Goal: Check status: Check status

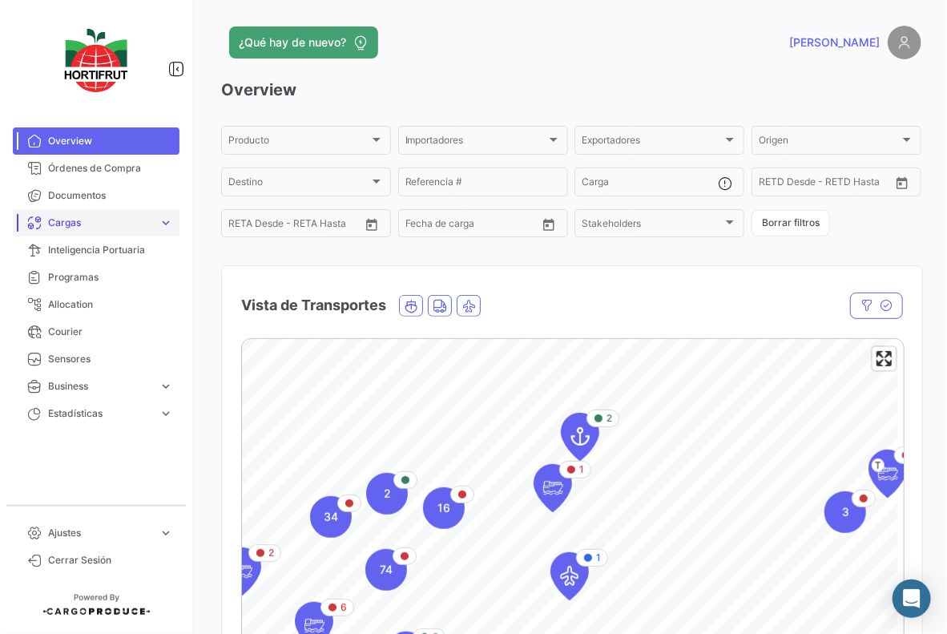
click at [109, 224] on span "Cargas" at bounding box center [100, 223] width 104 height 14
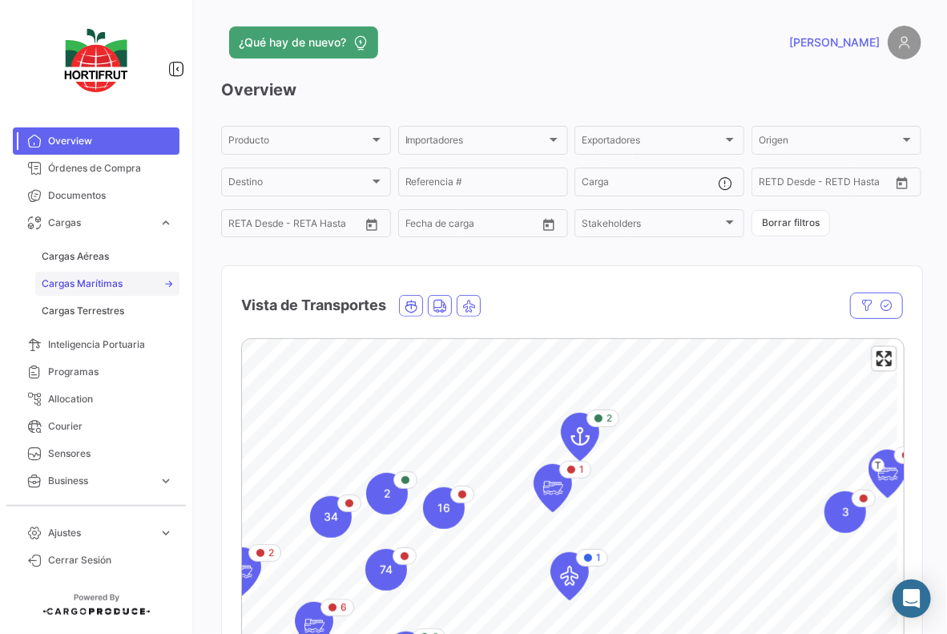
click at [99, 288] on span "Cargas Marítimas" at bounding box center [82, 283] width 81 height 14
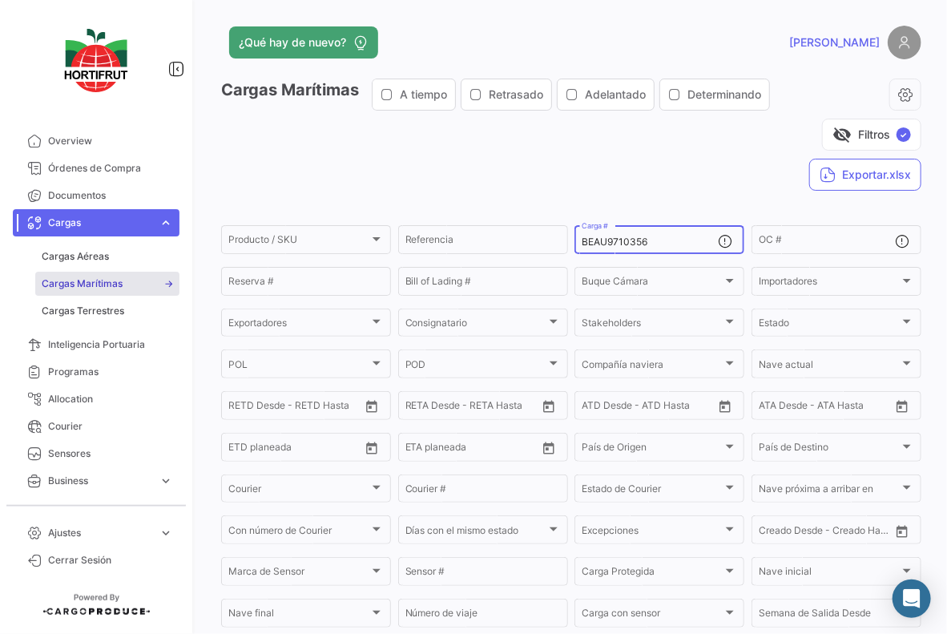
click at [654, 241] on input "BEAU9710356" at bounding box center [650, 241] width 136 height 11
paste input "CAAU4077273"
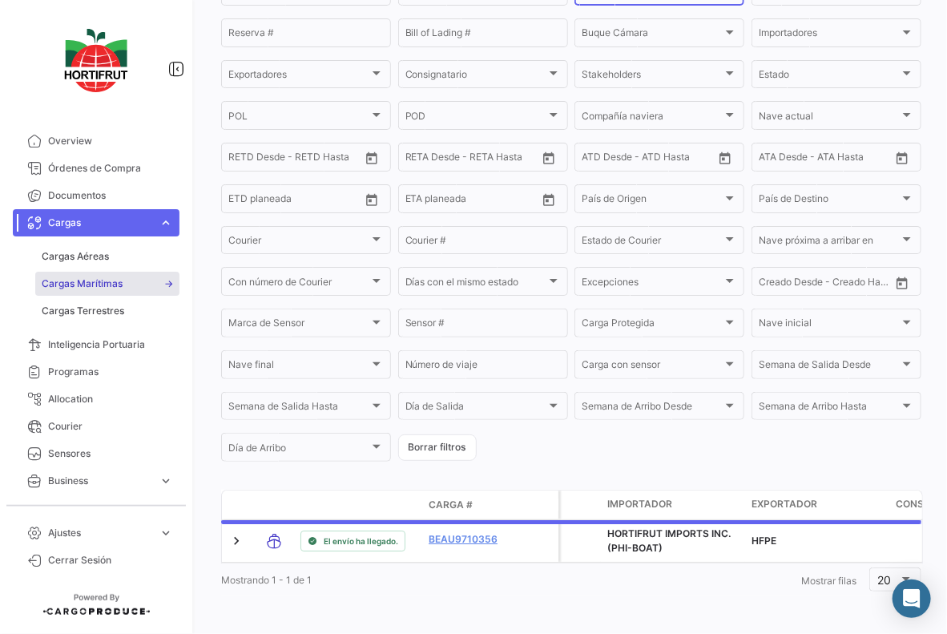
scroll to position [264, 0]
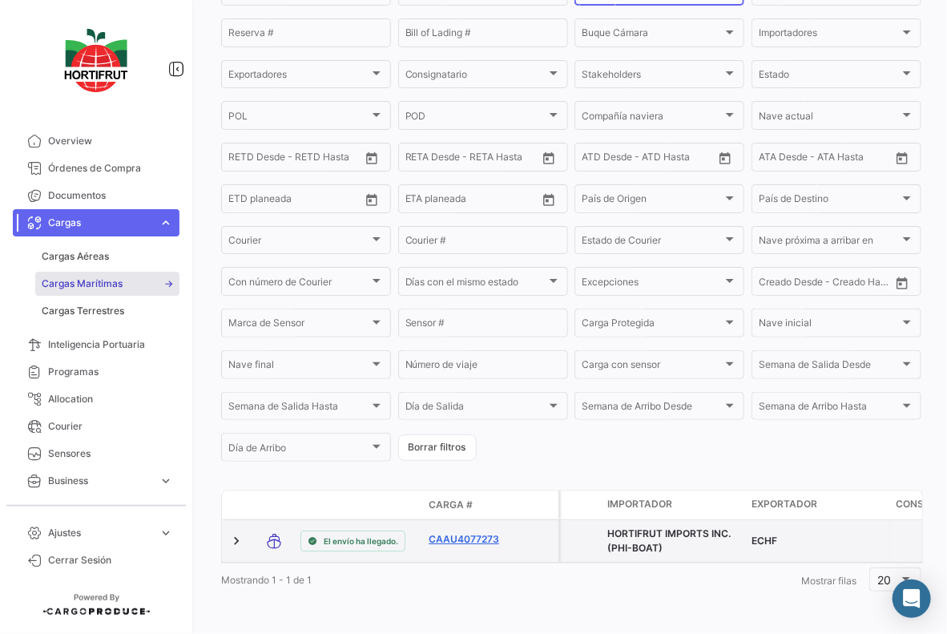
type input "CAAU4077273"
click at [444, 532] on link "CAAU4077273" at bounding box center [470, 539] width 83 height 14
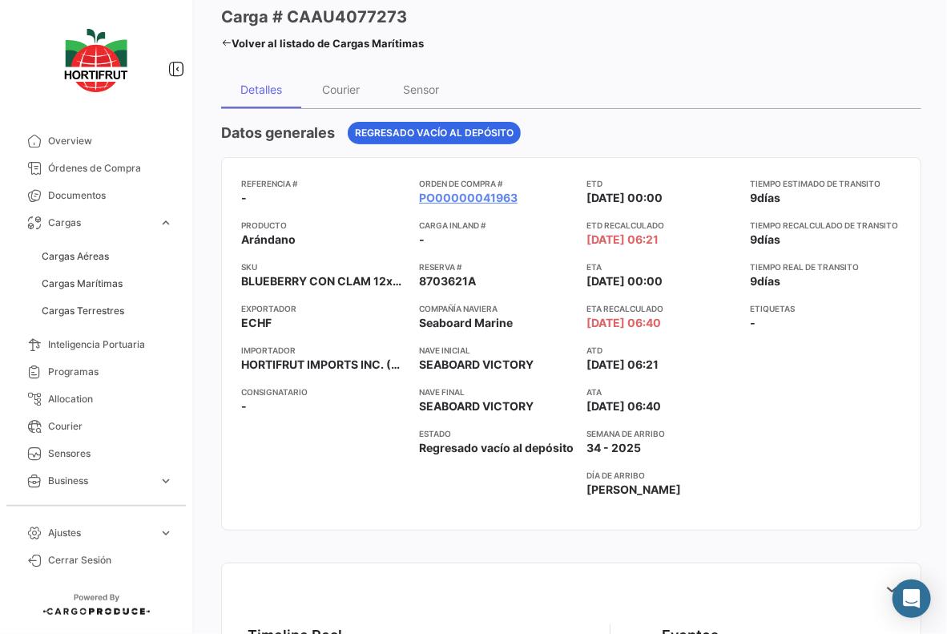
scroll to position [68, 0]
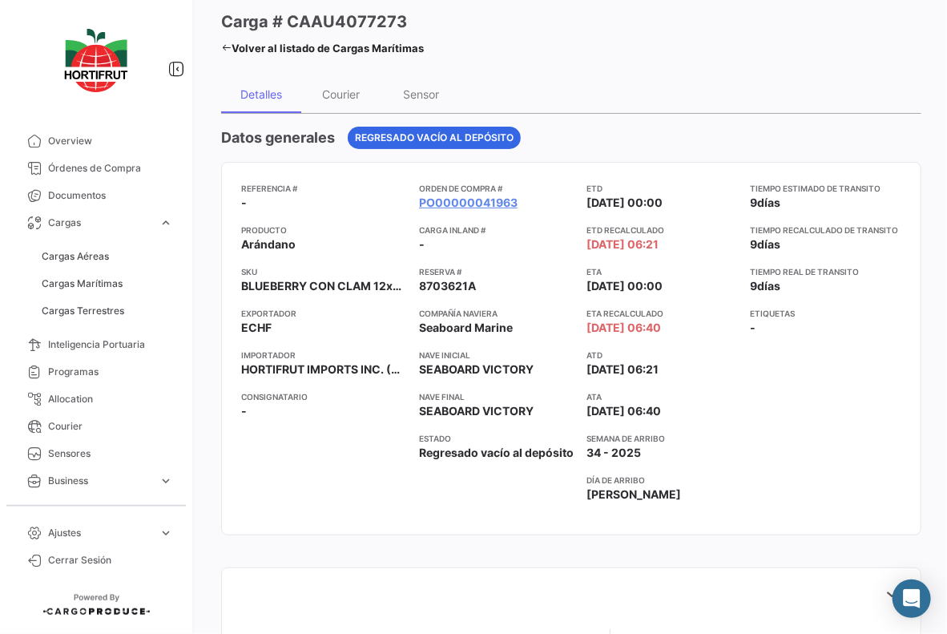
click at [229, 46] on icon at bounding box center [226, 47] width 10 height 10
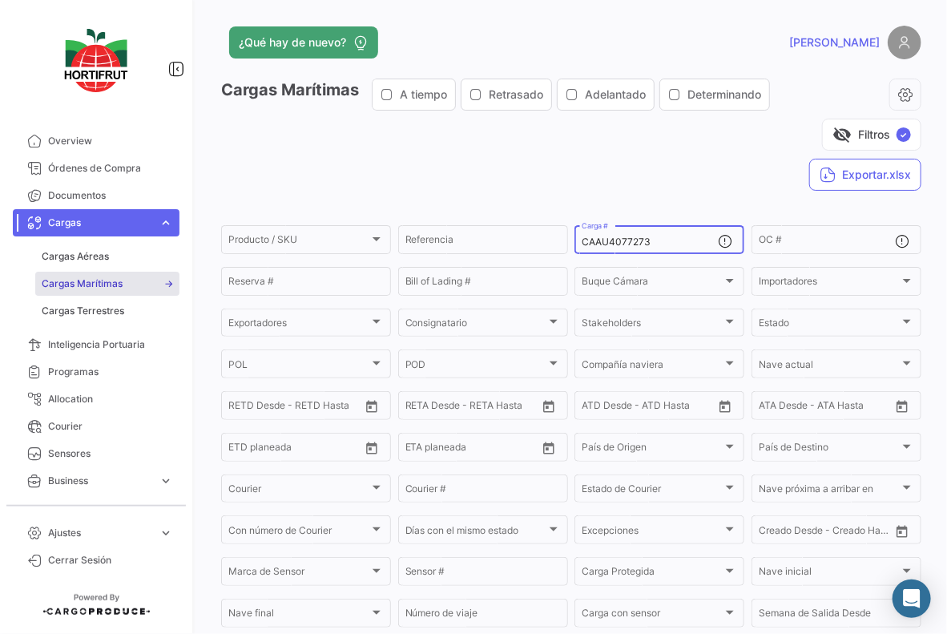
click at [699, 245] on input "CAAU4077273" at bounding box center [650, 241] width 136 height 11
paste input "550"
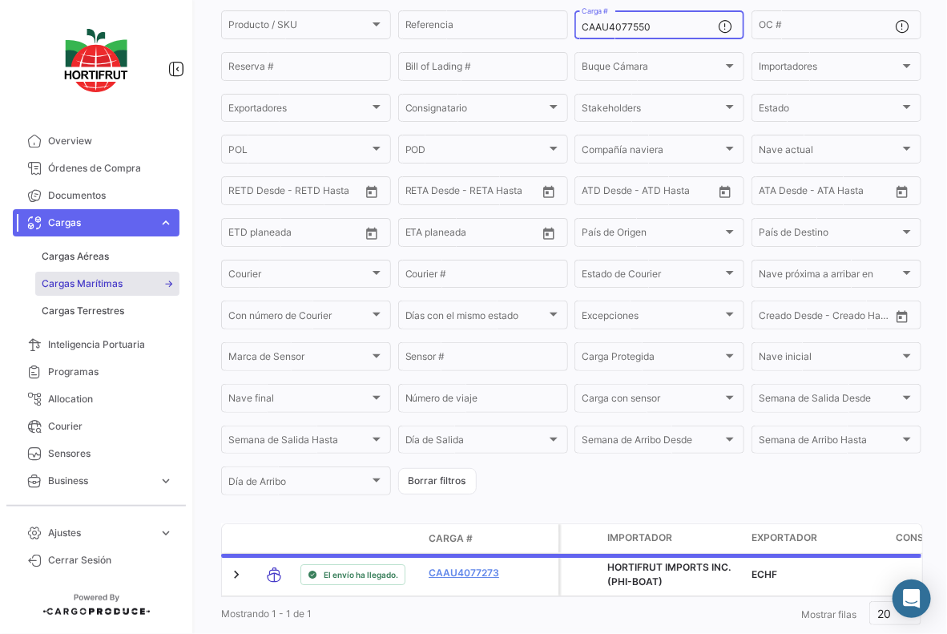
scroll to position [264, 0]
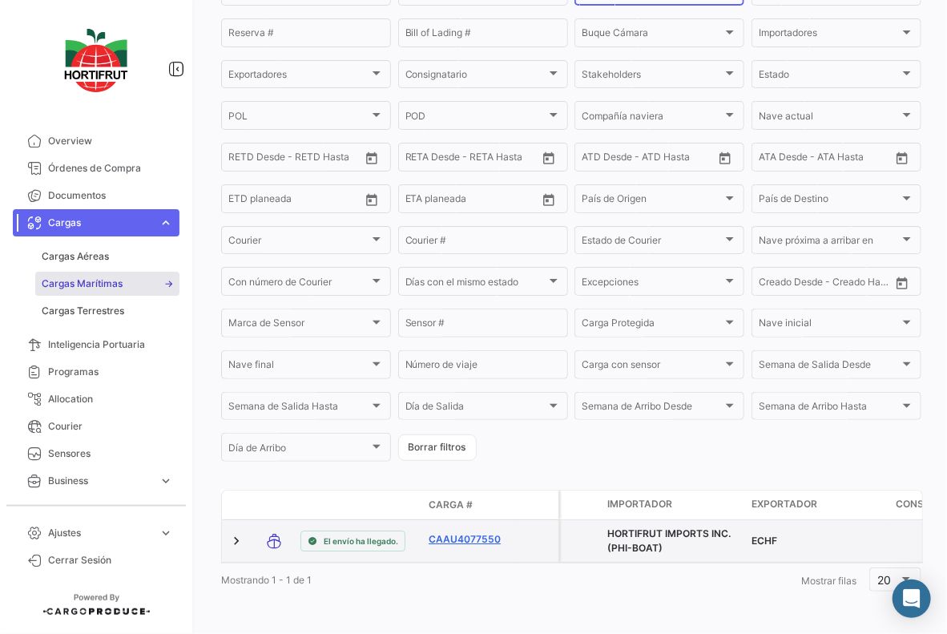
type input "CAAU4077550"
click at [462, 532] on link "CAAU4077550" at bounding box center [470, 539] width 83 height 14
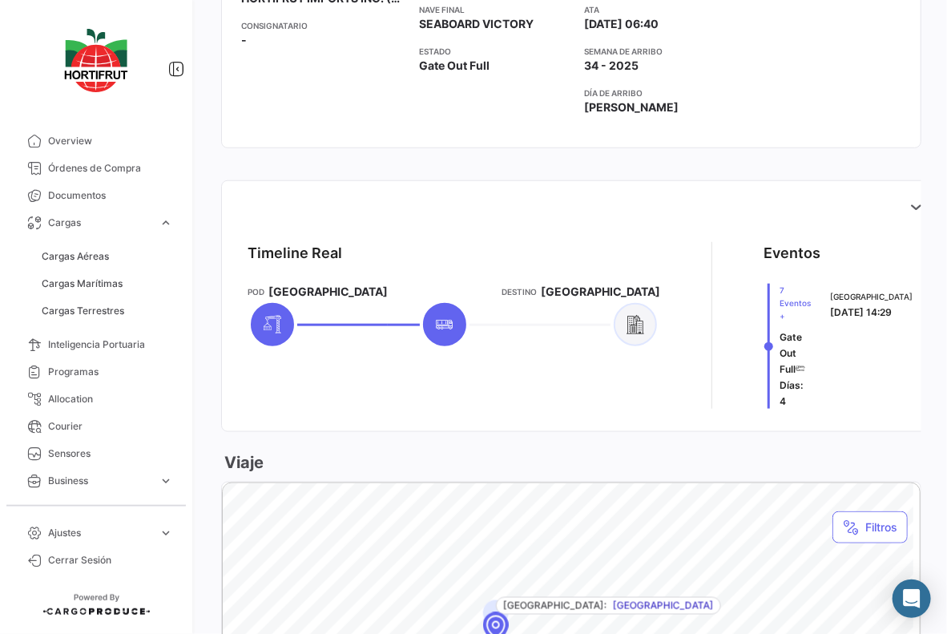
scroll to position [456, 0]
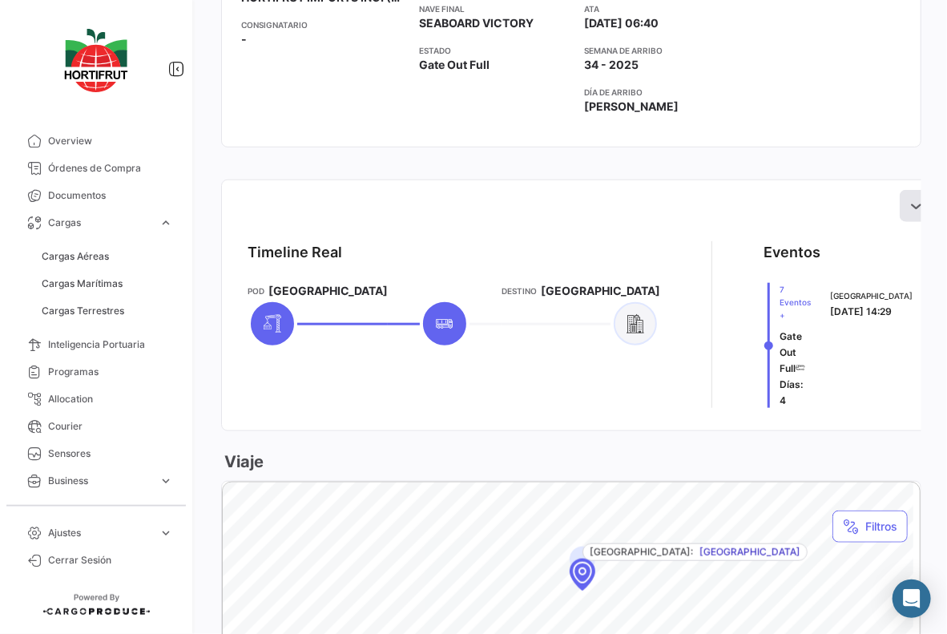
click at [908, 207] on icon at bounding box center [916, 206] width 16 height 16
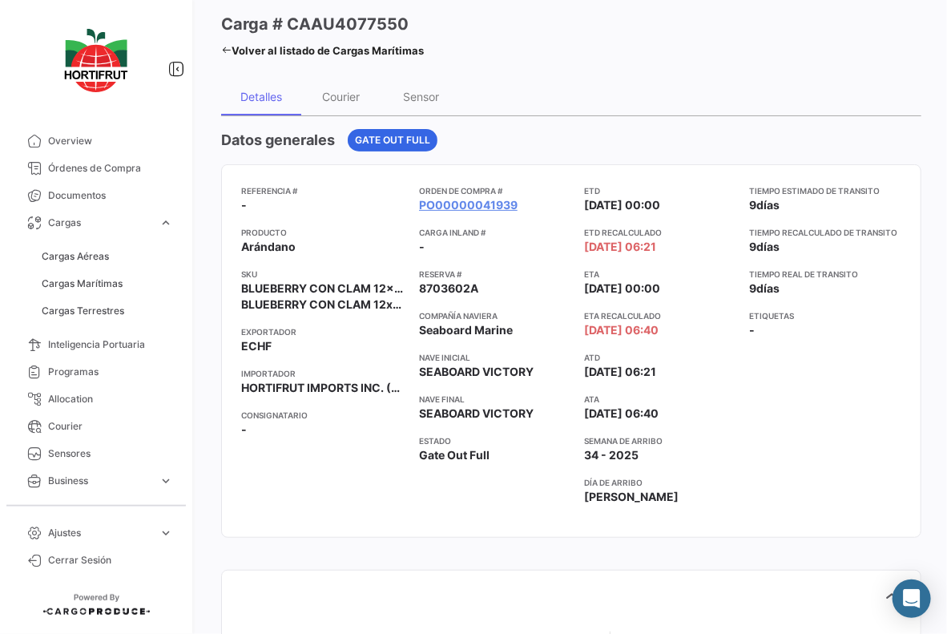
scroll to position [0, 0]
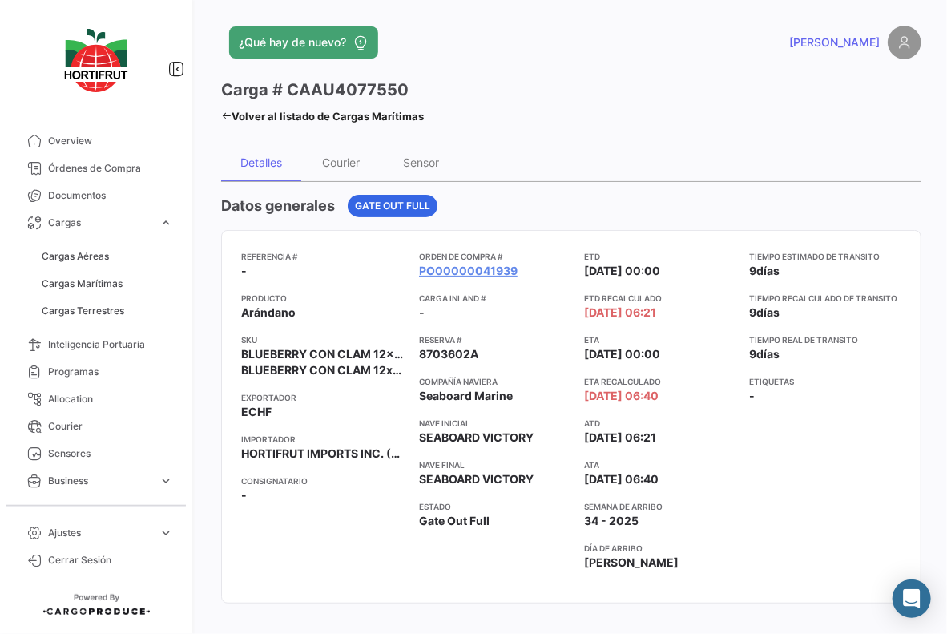
click at [226, 115] on icon at bounding box center [226, 116] width 10 height 10
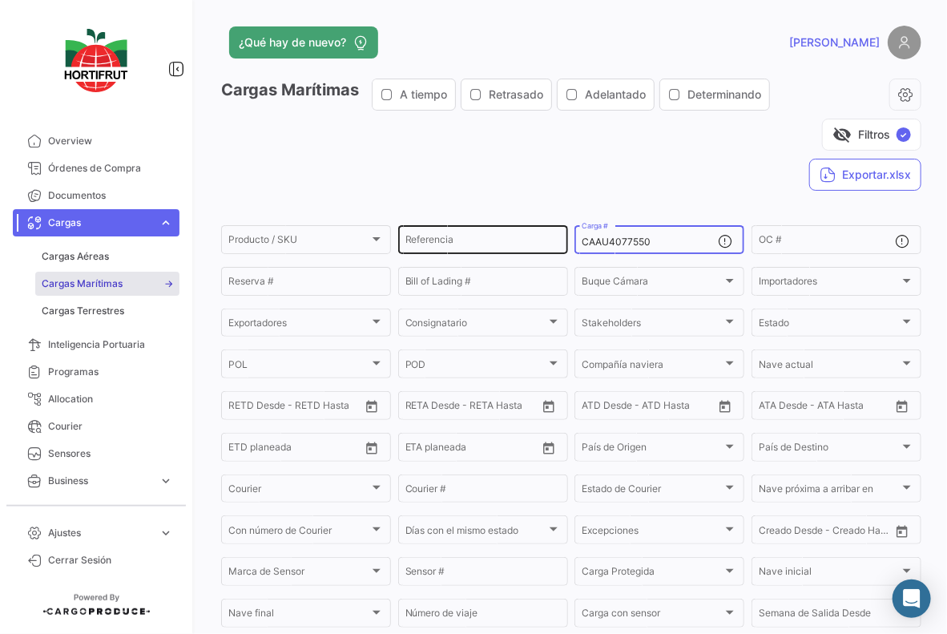
drag, startPoint x: 686, startPoint y: 244, endPoint x: 489, endPoint y: 249, distance: 197.2
click at [0, 0] on div "Producto / SKU Producto / SKU Referencia CAAU4077550 Carga # OC # Reserva # Bil…" at bounding box center [0, 0] width 0 height 0
paste input "CAAU4077890"
type input "CAAU4077890"
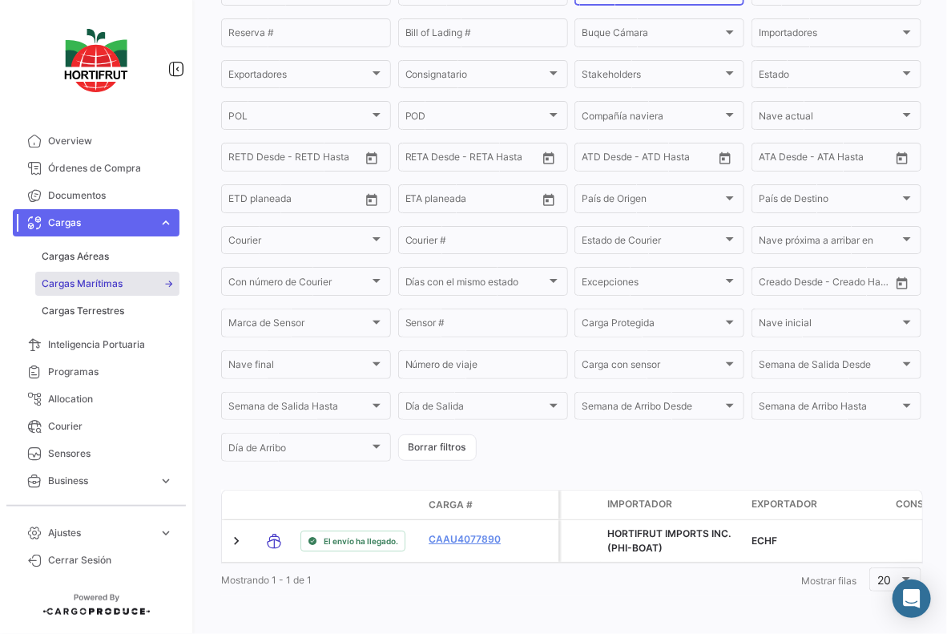
scroll to position [264, 0]
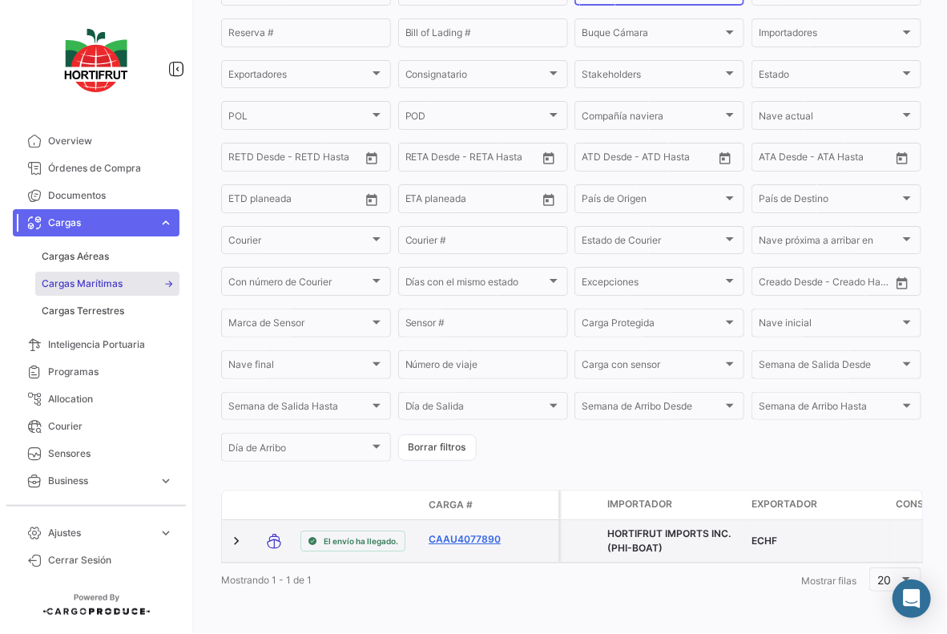
click at [472, 532] on link "CAAU4077890" at bounding box center [470, 539] width 83 height 14
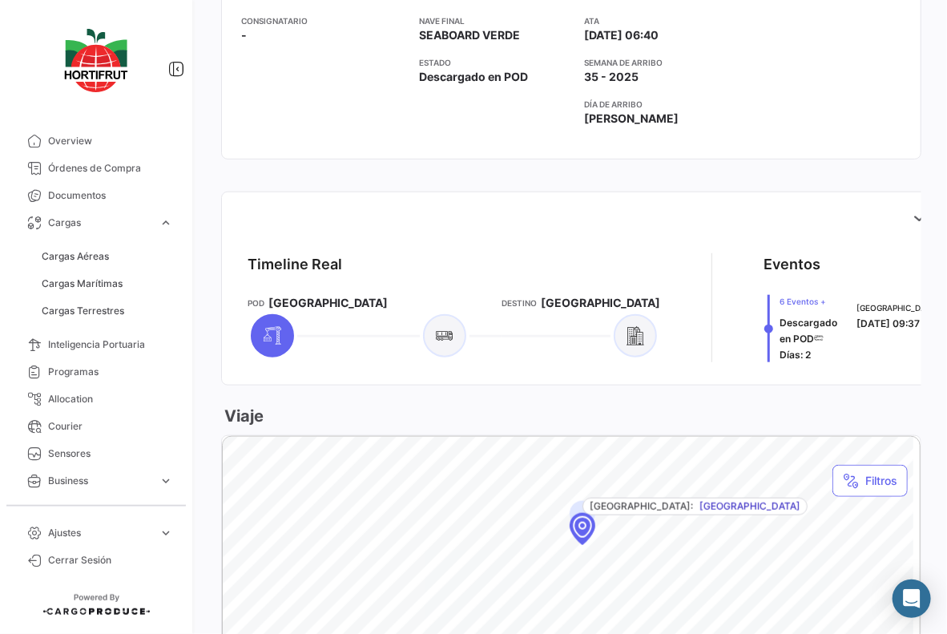
scroll to position [442, 0]
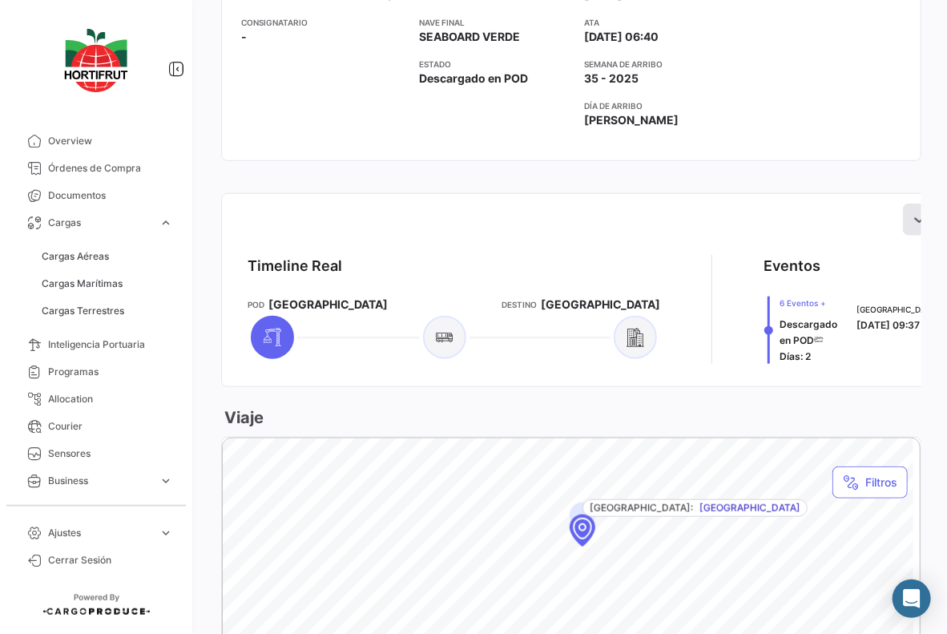
click at [911, 212] on icon at bounding box center [919, 220] width 16 height 16
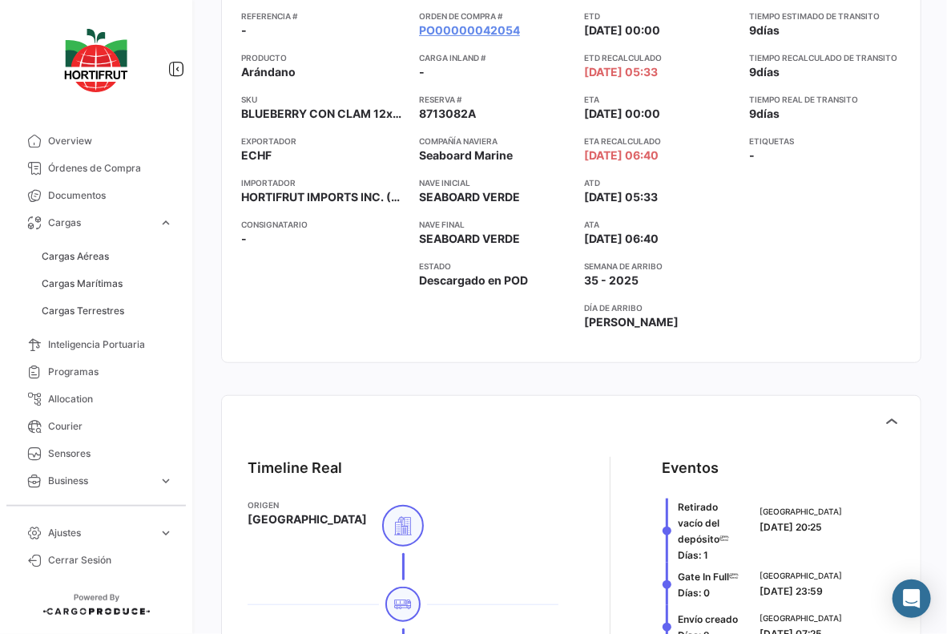
scroll to position [0, 0]
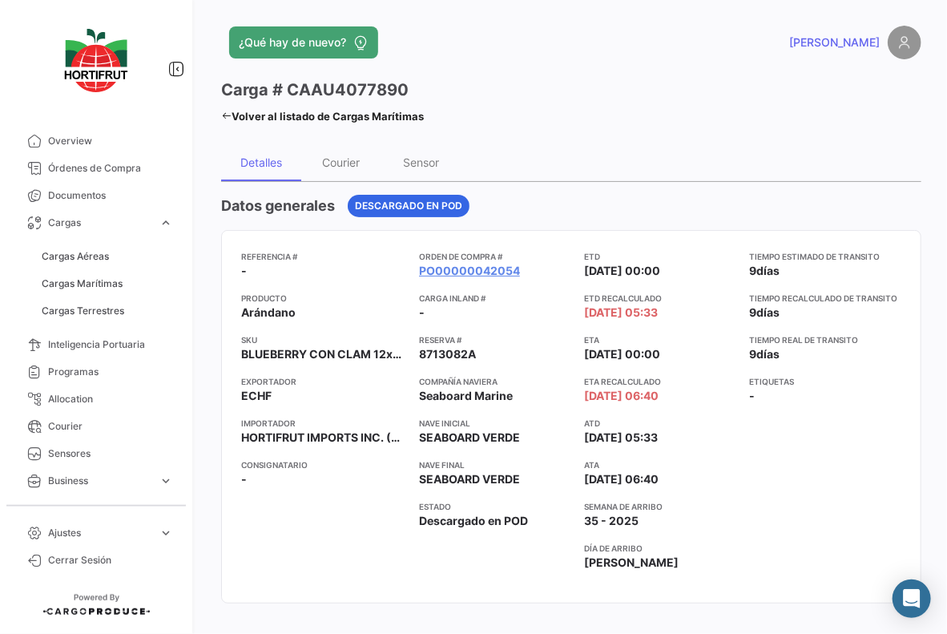
click at [627, 165] on div "Detalles Courier Sensor" at bounding box center [571, 162] width 700 height 38
